Goal: Information Seeking & Learning: Learn about a topic

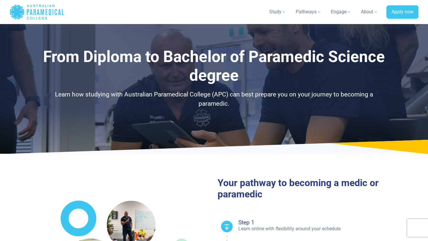
select select "**********"
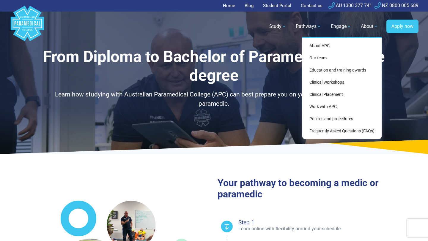
click at [350, 137] on div "About APC Our team Education and training awards Clinical Workshops Clinical Pl…" at bounding box center [341, 88] width 79 height 102
click at [349, 130] on link "Frequently Asked Questions (FAQs)" at bounding box center [342, 131] width 75 height 11
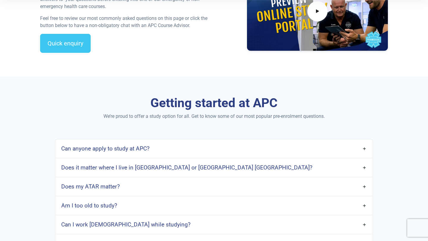
scroll to position [214, 0]
click at [362, 150] on link "Can anyone apply to study at APC?" at bounding box center [214, 149] width 318 height 14
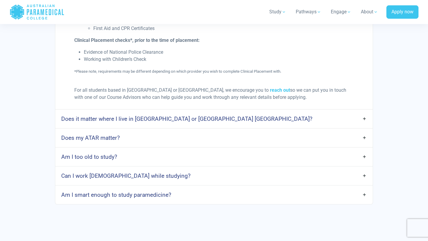
scroll to position [682, 0]
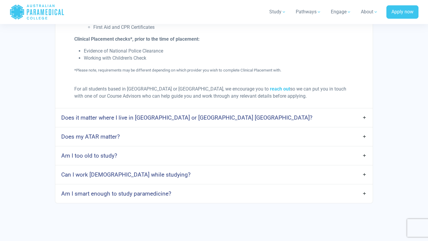
click at [365, 130] on link "Does my ATAR matter?" at bounding box center [214, 137] width 318 height 14
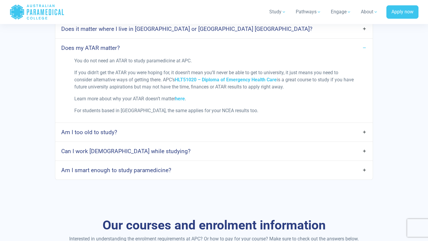
scroll to position [771, 0]
